Goal: Task Accomplishment & Management: Complete application form

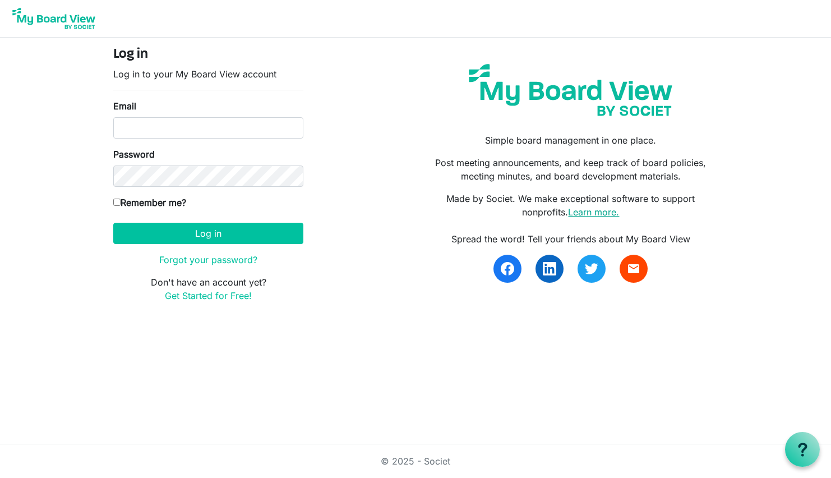
click at [606, 211] on link "Learn more." at bounding box center [593, 211] width 51 height 11
click at [196, 293] on link "Get Started for Free!" at bounding box center [208, 295] width 87 height 11
